Goal: Answer question/provide support

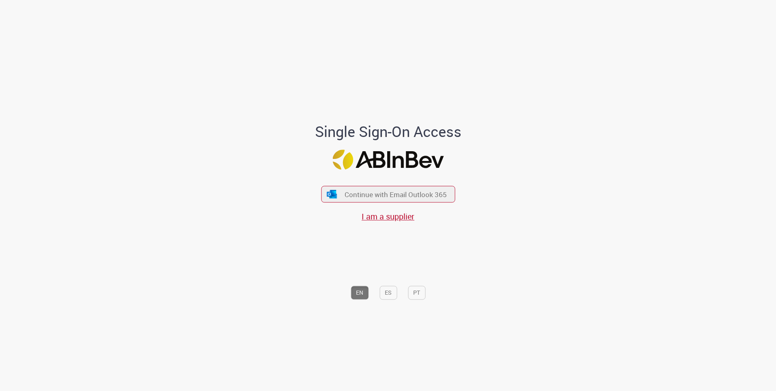
drag, startPoint x: 391, startPoint y: 197, endPoint x: 381, endPoint y: 203, distance: 12.0
click at [391, 197] on span "Continue with Email Outlook 365" at bounding box center [396, 194] width 102 height 9
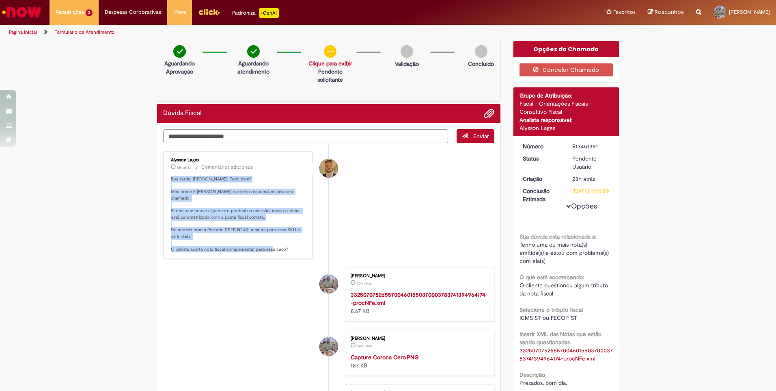
drag, startPoint x: 166, startPoint y: 177, endPoint x: 298, endPoint y: 255, distance: 153.6
click at [298, 255] on div "Alysson Lages 18h atrás 18 horas atrás Comentários adicionais Boa tarde, [PERSO…" at bounding box center [238, 204] width 145 height 103
copy p "Boa tarde, [PERSON_NAME]! Tudo bem? Meu nome é [PERSON_NAME] e serei o responsá…"
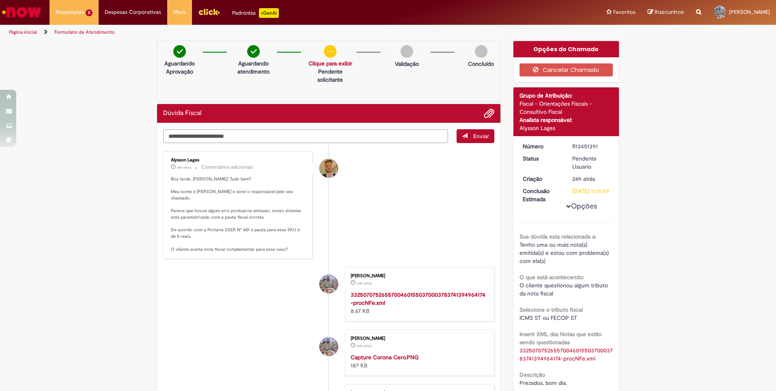
click at [274, 136] on textarea "Digite sua mensagem aqui..." at bounding box center [305, 136] width 285 height 14
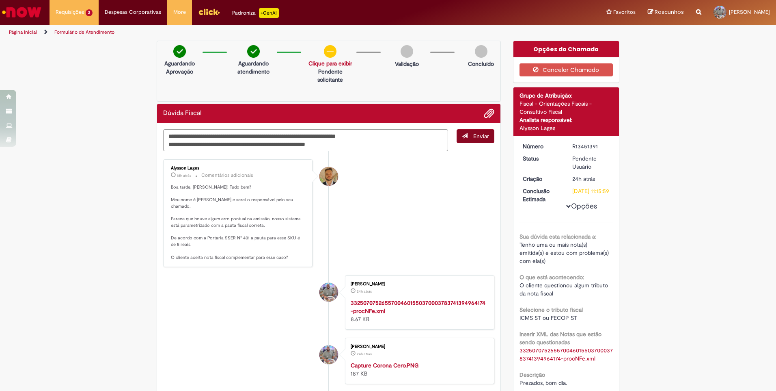
type textarea "**********"
click at [473, 137] on span "Enviar" at bounding box center [481, 135] width 16 height 7
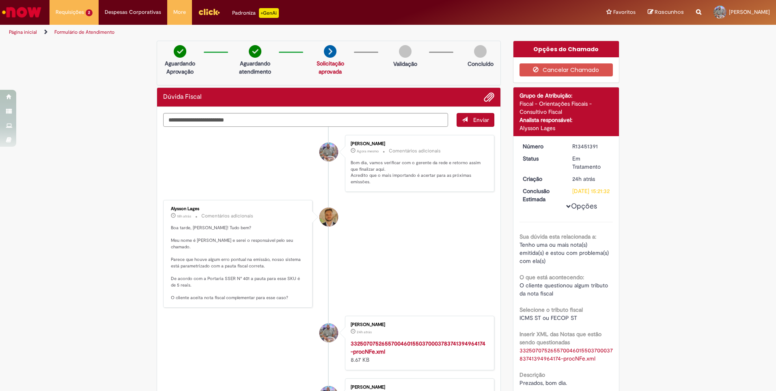
click at [32, 29] on link "Página inicial" at bounding box center [23, 32] width 28 height 6
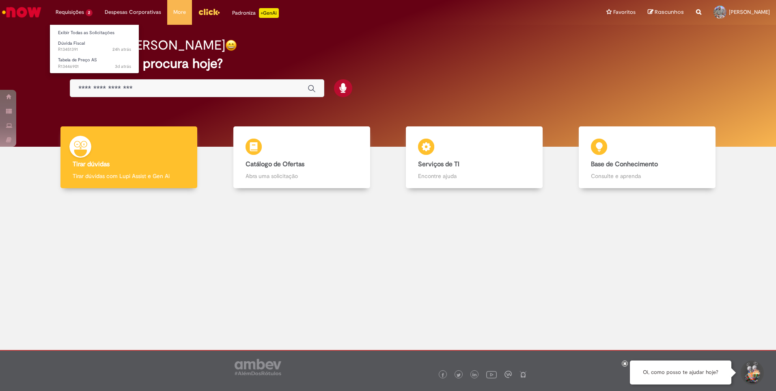
click at [82, 13] on li "Requisições 2 Exibir Todas as Solicitações Dúvida Fiscal 24h atrás 24 horas atr…" at bounding box center [74, 12] width 49 height 24
click at [86, 30] on link "Exibir Todas as Solicitações" at bounding box center [94, 32] width 89 height 9
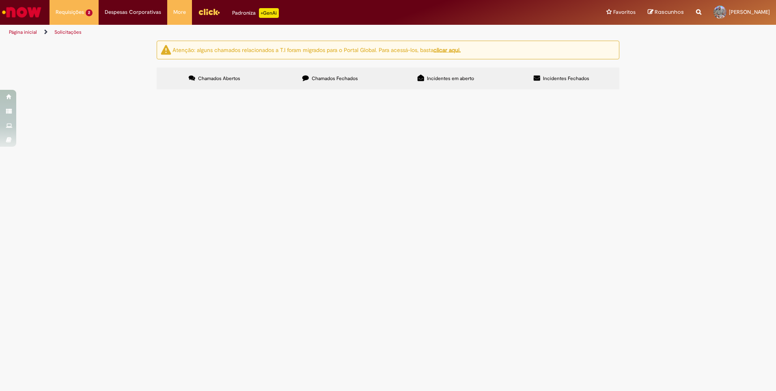
click at [0, 0] on span "Bom dia Por favor, excluir as linhas em anexo. Produtos foram descontinuados. O…" at bounding box center [0, 0] width 0 height 0
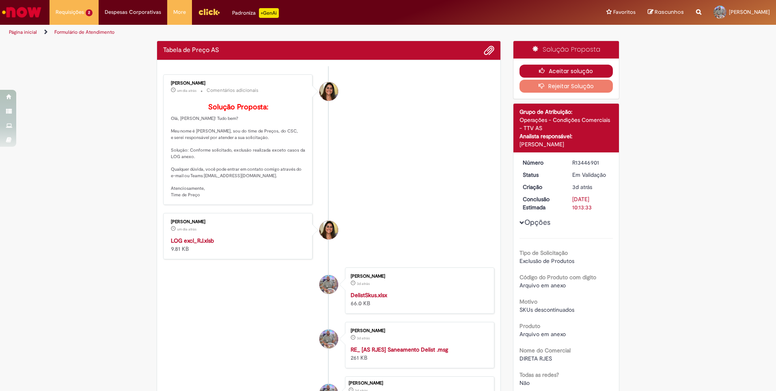
click at [575, 66] on button "Aceitar solução" at bounding box center [567, 71] width 94 height 13
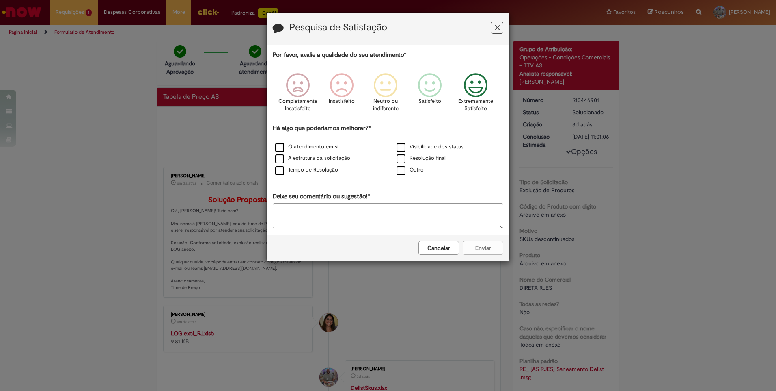
click at [481, 94] on icon "Feedback" at bounding box center [476, 85] width 30 height 24
drag, startPoint x: 285, startPoint y: 144, endPoint x: 288, endPoint y: 149, distance: 6.4
click at [285, 145] on label "O atendimento em si" at bounding box center [306, 147] width 63 height 8
click at [286, 172] on label "Tempo de Resolução" at bounding box center [306, 170] width 63 height 8
click at [477, 250] on button "Enviar" at bounding box center [483, 248] width 41 height 14
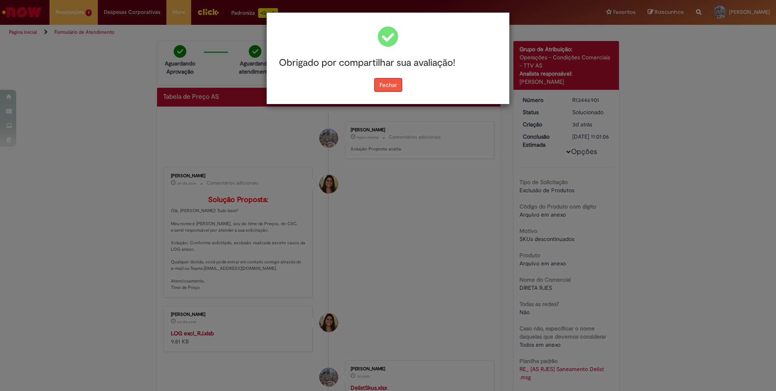
click at [397, 82] on button "Fechar" at bounding box center [388, 85] width 28 height 14
